Goal: Information Seeking & Learning: Learn about a topic

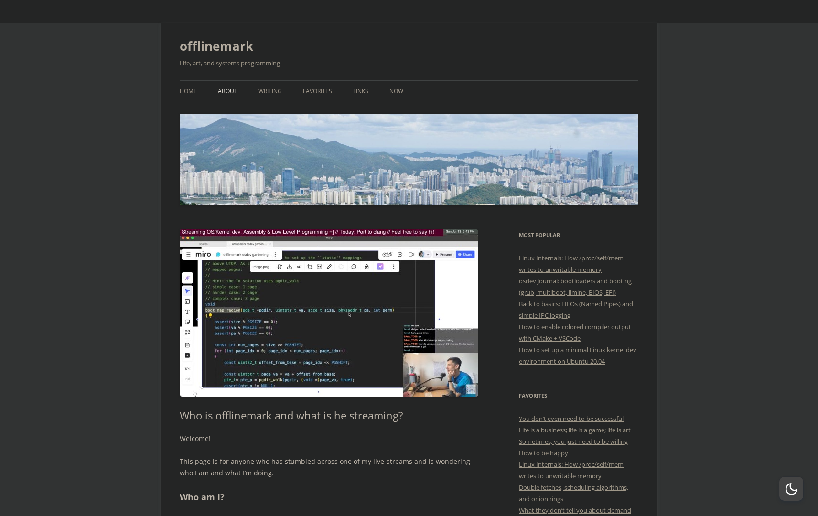
click at [221, 85] on link "About" at bounding box center [228, 91] width 20 height 21
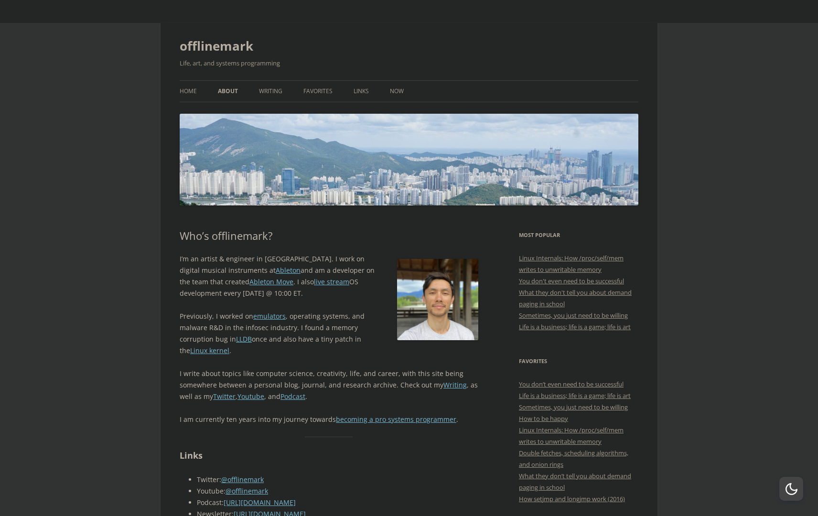
click at [182, 265] on p "I’m an artist & engineer in Berlin. I work on digital musical instruments at Ab…" at bounding box center [329, 276] width 299 height 46
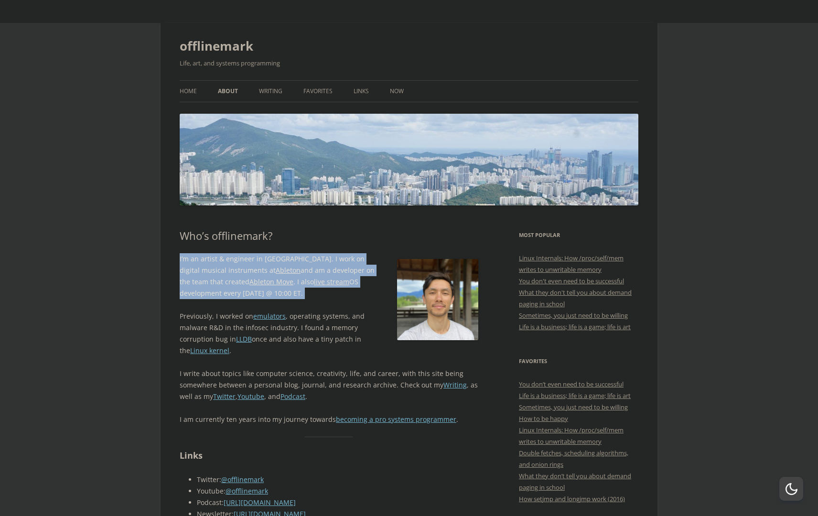
click at [182, 265] on p "I’m an artist & engineer in Berlin. I work on digital musical instruments at Ab…" at bounding box center [329, 276] width 299 height 46
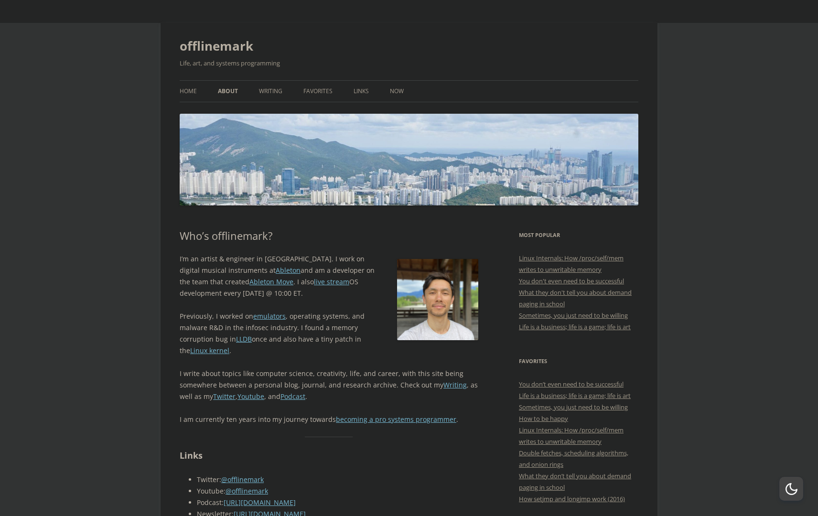
click at [185, 321] on p "Previously, I worked on emulators , operating systems, and malware R&D in the i…" at bounding box center [329, 334] width 299 height 46
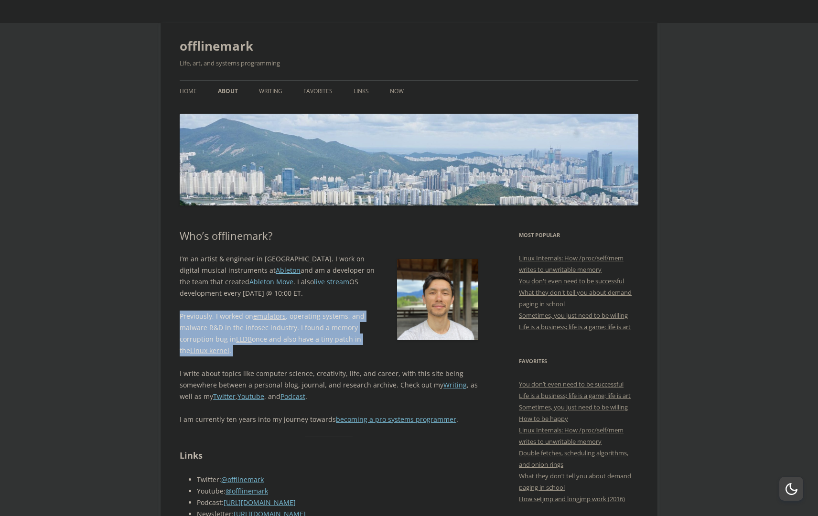
click at [185, 321] on p "Previously, I worked on emulators , operating systems, and malware R&D in the i…" at bounding box center [329, 334] width 299 height 46
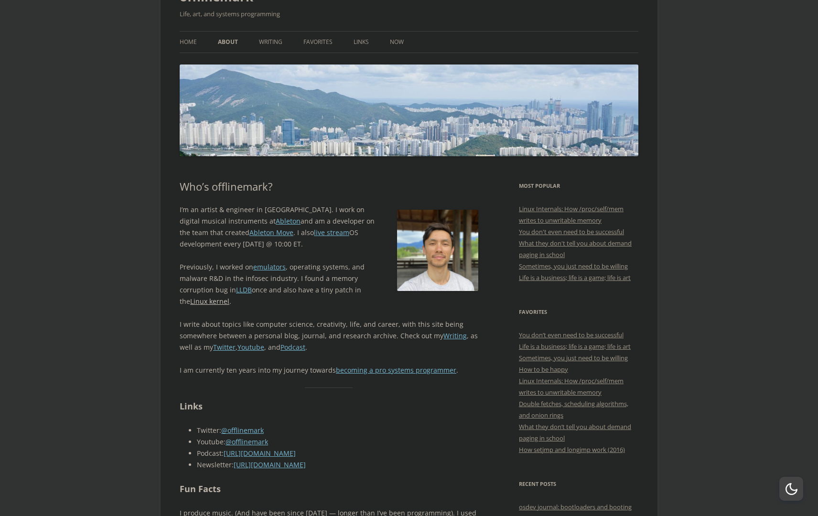
scroll to position [118, 0]
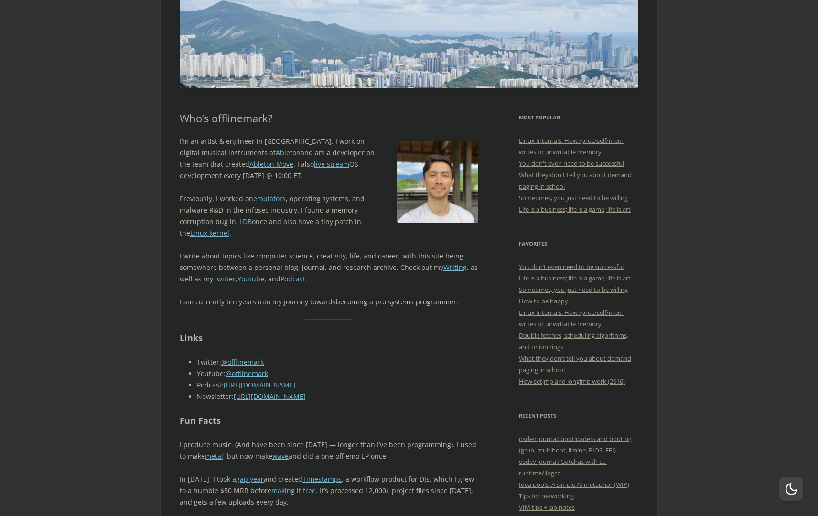
click at [374, 305] on link "becoming a pro systems programmer" at bounding box center [396, 301] width 120 height 9
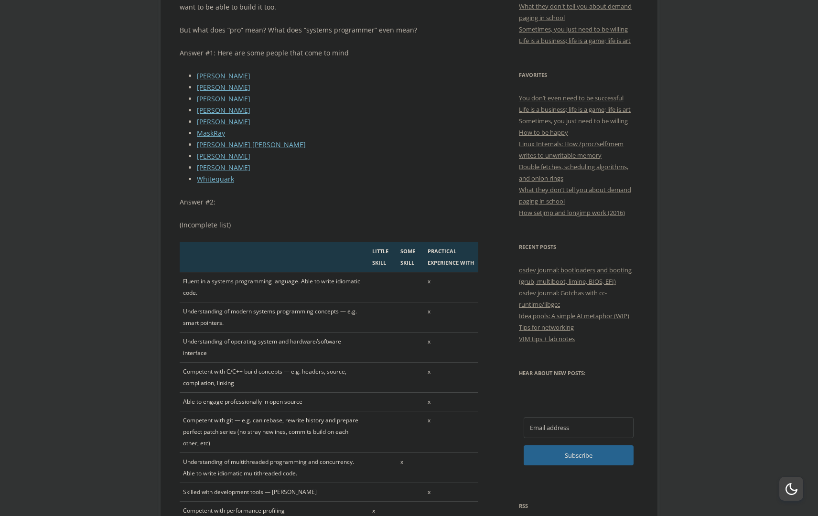
scroll to position [422, 0]
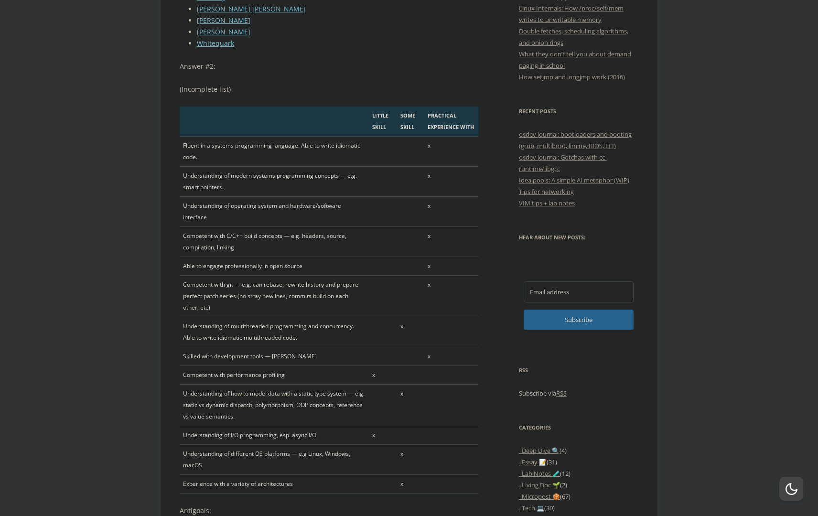
click at [226, 257] on td "Able to engage professionally in open source" at bounding box center [274, 266] width 189 height 19
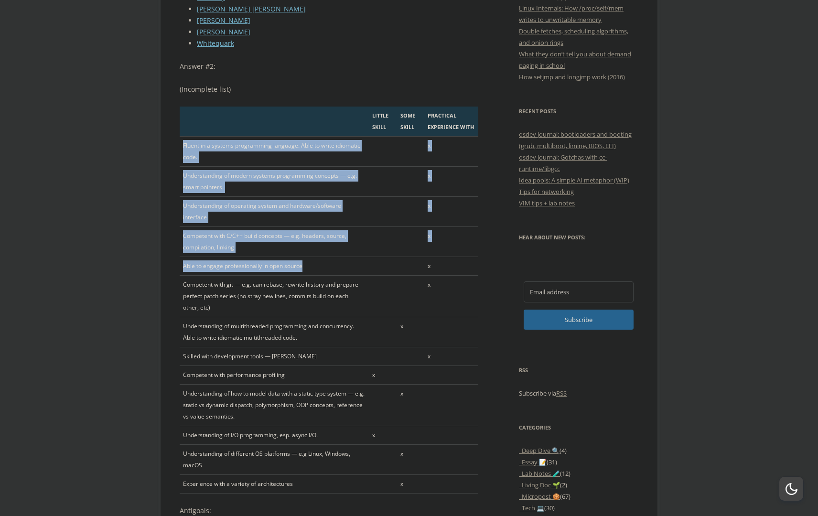
drag, startPoint x: 226, startPoint y: 257, endPoint x: 215, endPoint y: 158, distance: 99.5
click at [216, 158] on tbody "Fluent in a systems programming language. Able to write idiomatic code. x Under…" at bounding box center [329, 315] width 299 height 357
click at [215, 158] on td "Fluent in a systems programming language. Able to write idiomatic code." at bounding box center [274, 152] width 189 height 30
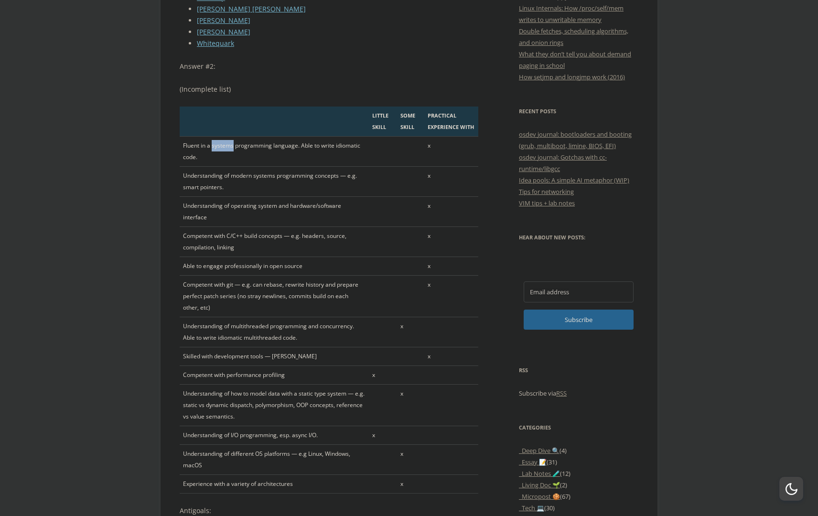
click at [215, 158] on td "Fluent in a systems programming language. Able to write idiomatic code." at bounding box center [274, 152] width 189 height 30
click at [184, 159] on td "Fluent in a systems programming language. Able to write idiomatic code." at bounding box center [274, 152] width 189 height 30
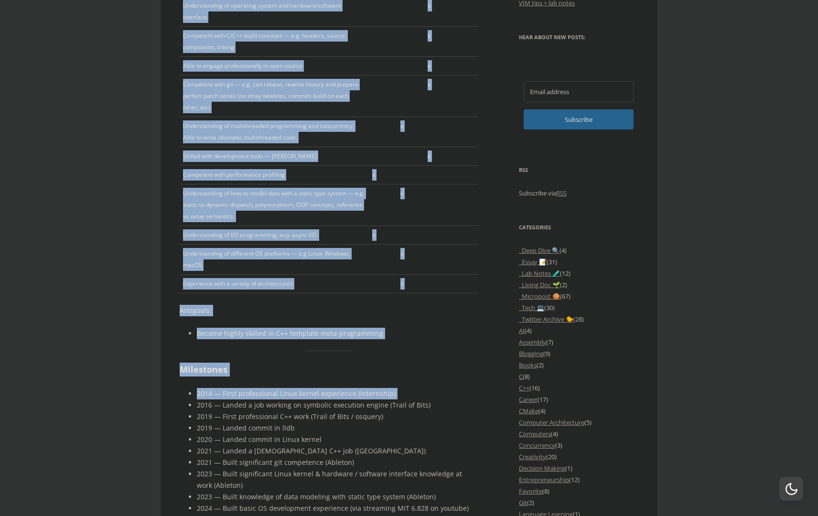
scroll to position [623, 0]
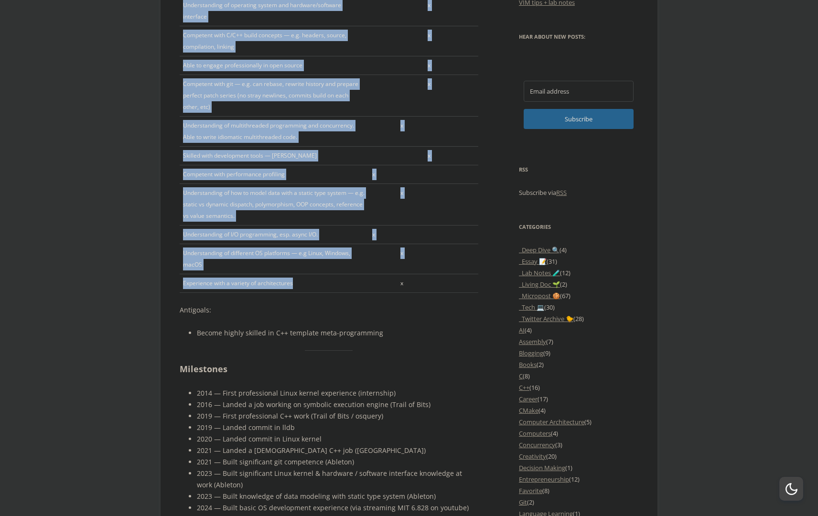
drag, startPoint x: 184, startPoint y: 159, endPoint x: 238, endPoint y: 252, distance: 107.7
click at [238, 252] on tbody "Fluent in a systems programming language. Able to write idiomatic code. x Under…" at bounding box center [329, 114] width 299 height 357
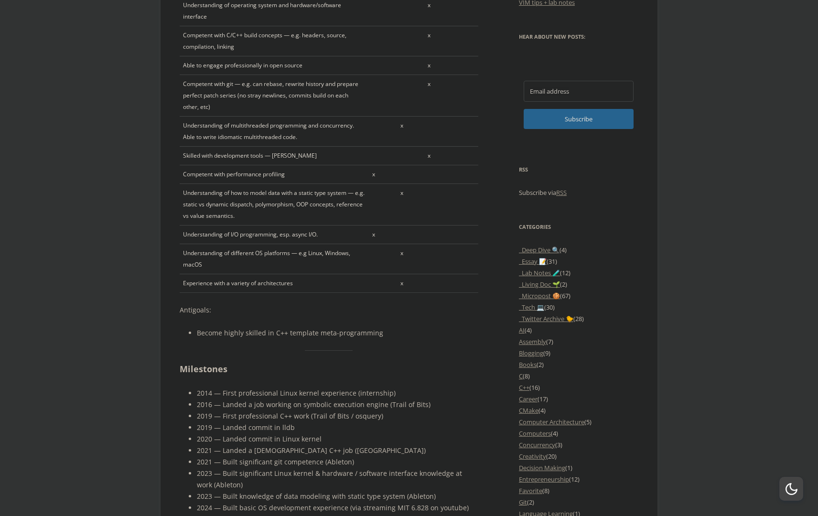
click at [238, 274] on td "Experience with a variety of architectures" at bounding box center [274, 283] width 189 height 19
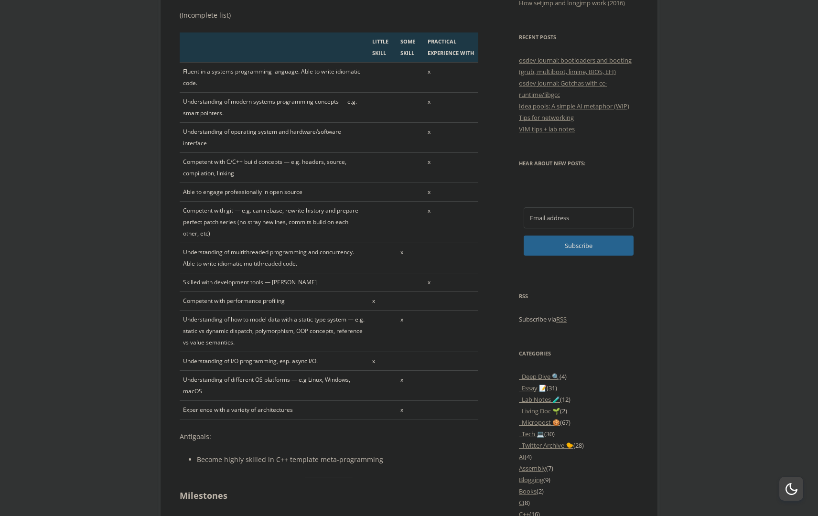
scroll to position [497, 0]
click at [213, 370] on td "Understanding of different OS platforms — e.g Linux, Windows, macOS" at bounding box center [274, 385] width 189 height 30
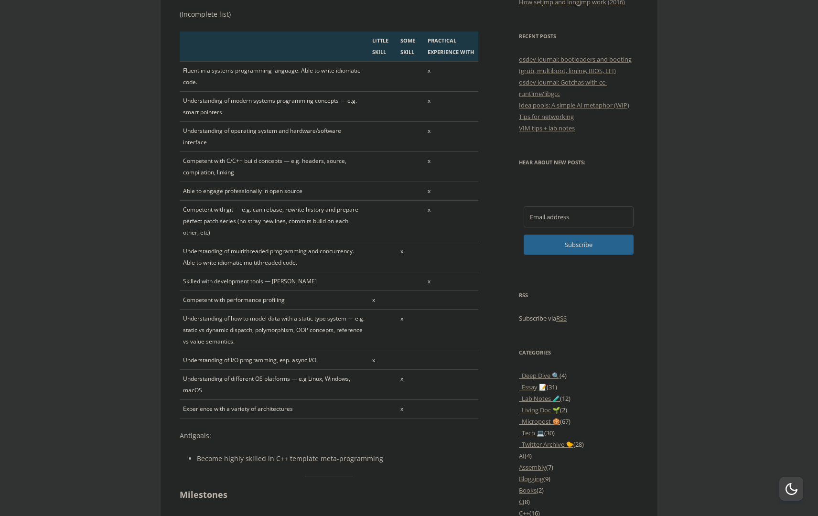
click at [200, 400] on td "Experience with a variety of architectures" at bounding box center [274, 409] width 189 height 19
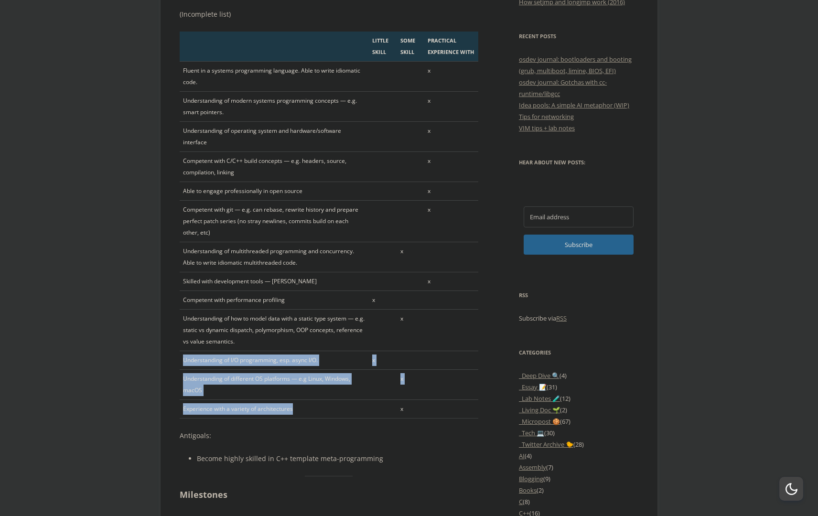
drag, startPoint x: 200, startPoint y: 374, endPoint x: 227, endPoint y: 330, distance: 51.2
click at [227, 330] on tbody "Fluent in a systems programming language. Able to write idiomatic code. x Under…" at bounding box center [329, 240] width 299 height 357
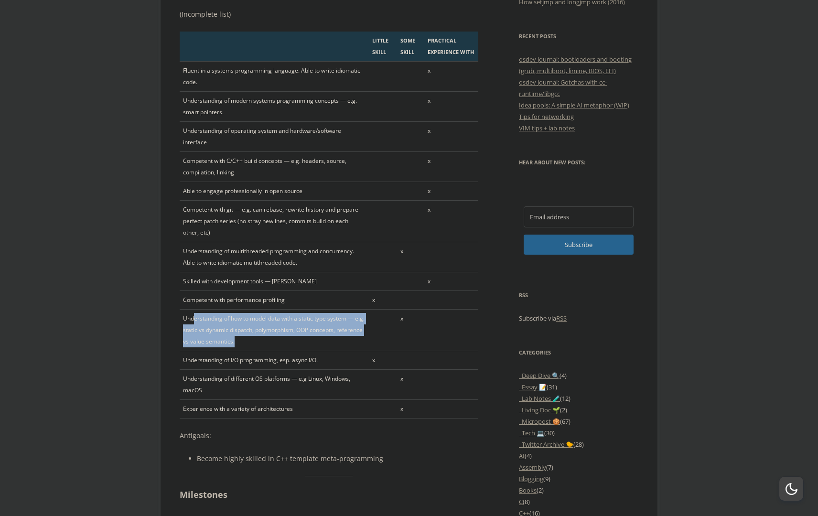
drag, startPoint x: 225, startPoint y: 322, endPoint x: 193, endPoint y: 293, distance: 43.0
click at [193, 310] on td "Understanding of how to model data with a static type system — e.g. static vs d…" at bounding box center [274, 331] width 189 height 42
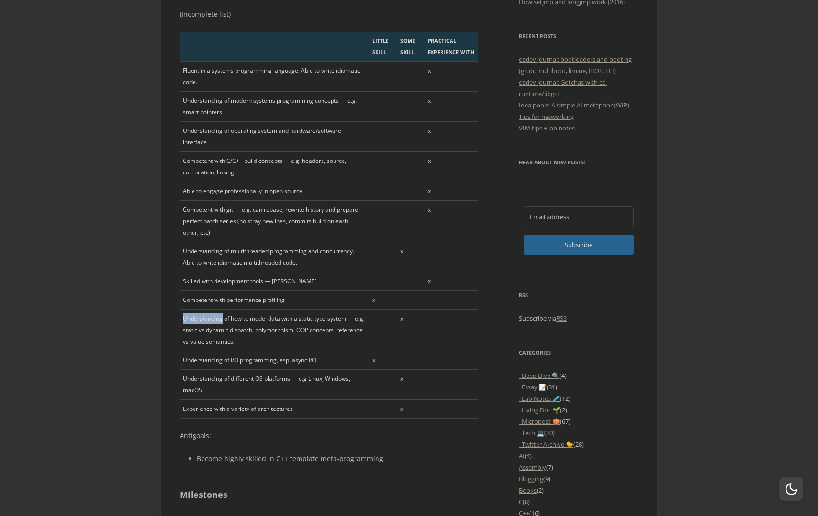
click at [193, 310] on td "Understanding of how to model data with a static type system — e.g. static vs d…" at bounding box center [274, 331] width 189 height 42
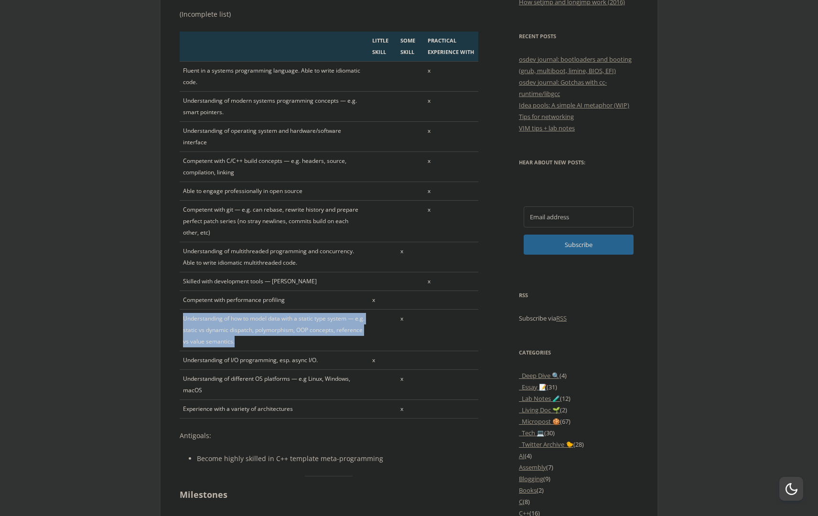
click at [193, 310] on td "Understanding of how to model data with a static type system — e.g. static vs d…" at bounding box center [274, 331] width 189 height 42
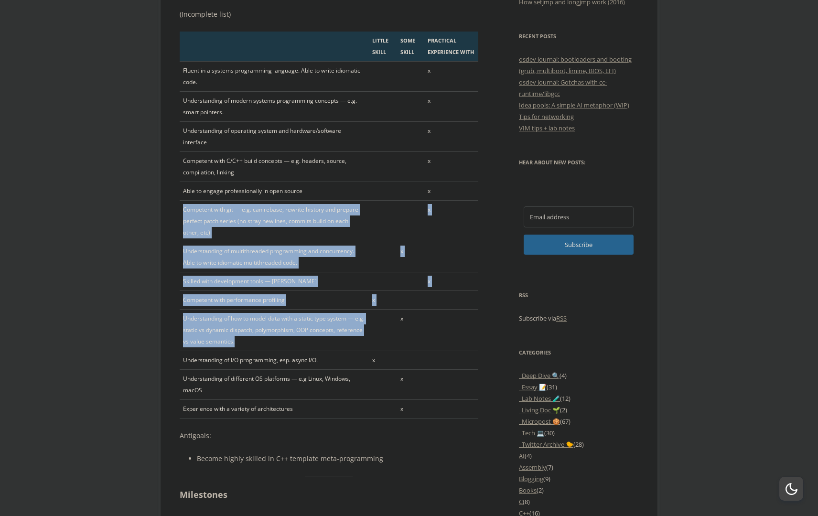
scroll to position [495, 0]
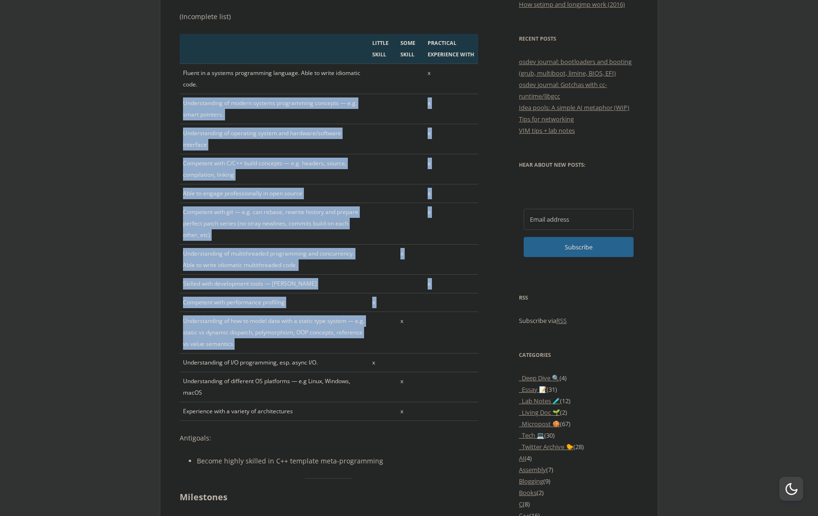
drag, startPoint x: 193, startPoint y: 293, endPoint x: 272, endPoint y: 95, distance: 214.1
click at [272, 95] on tbody "Fluent in a systems programming language. Able to write idiomatic code. x Under…" at bounding box center [329, 242] width 299 height 357
click at [272, 95] on td "Understanding of modern systems programming concepts — e.g. smart pointers." at bounding box center [274, 109] width 189 height 30
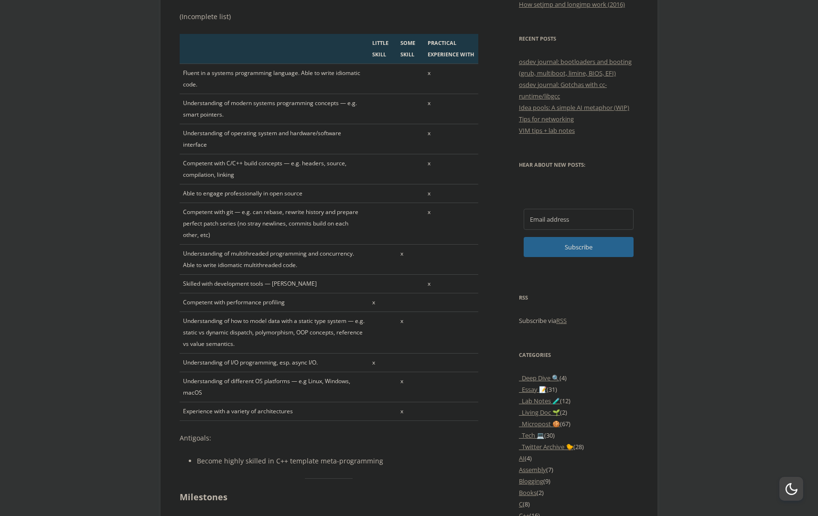
click at [286, 86] on td "Fluent in a systems programming language. Able to write idiomatic code." at bounding box center [274, 79] width 189 height 30
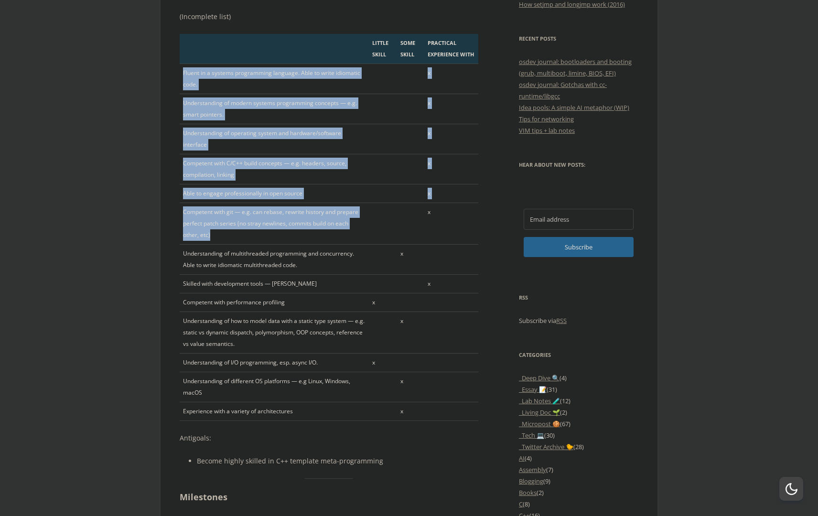
drag, startPoint x: 286, startPoint y: 86, endPoint x: 237, endPoint y: 221, distance: 143.9
click at [237, 221] on tbody "Fluent in a systems programming language. Able to write idiomatic code. x Under…" at bounding box center [329, 242] width 299 height 357
click at [216, 207] on td "Competent with git — e.g. can rebase, rewrite history and prepare perfect patch…" at bounding box center [274, 224] width 189 height 42
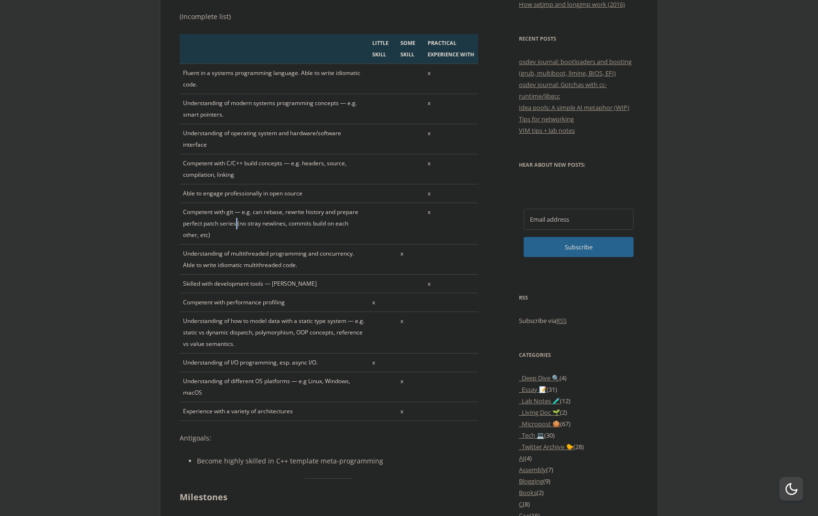
click at [216, 207] on td "Competent with git — e.g. can rebase, rewrite history and prepare perfect patch…" at bounding box center [274, 224] width 189 height 42
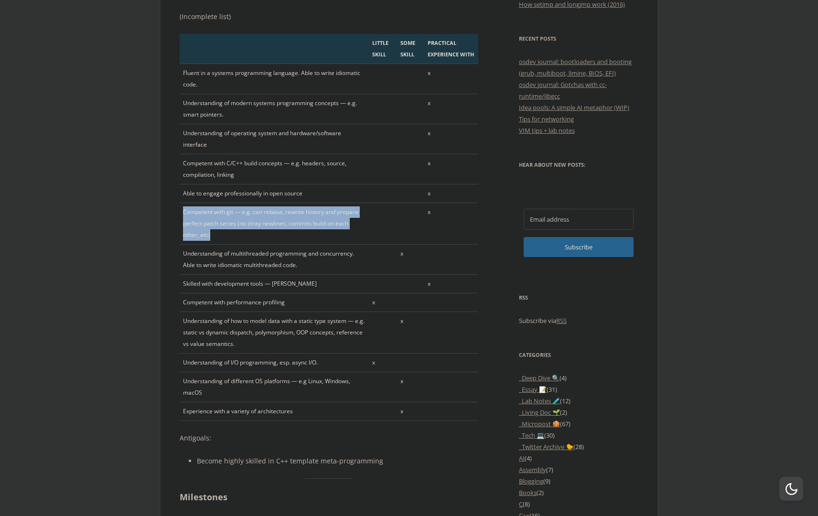
click at [216, 207] on td "Competent with git — e.g. can rebase, rewrite history and prepare perfect patch…" at bounding box center [274, 224] width 189 height 42
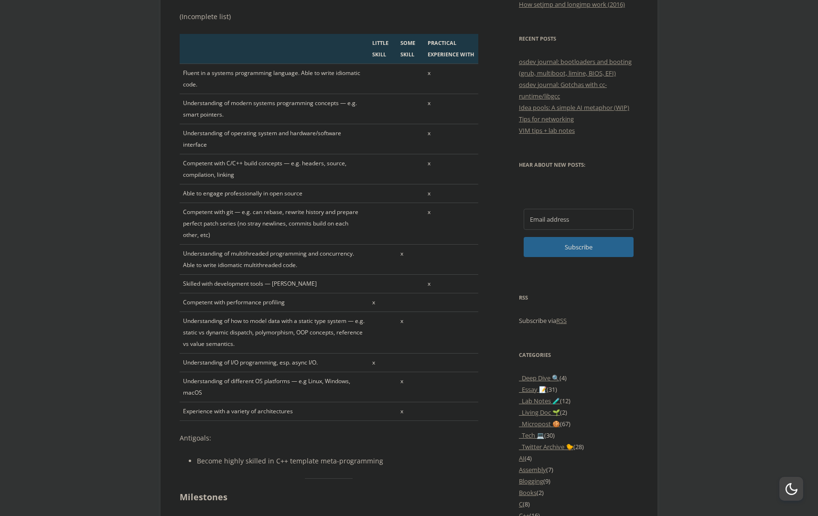
click at [218, 245] on td "Understanding of multithreaded programming and concurrency. Able to write idiom…" at bounding box center [274, 260] width 189 height 30
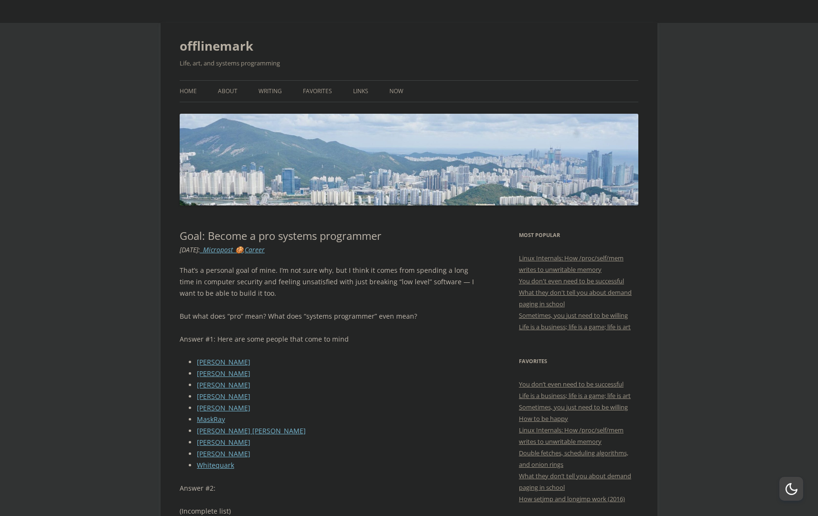
scroll to position [0, 0]
